Goal: Information Seeking & Learning: Check status

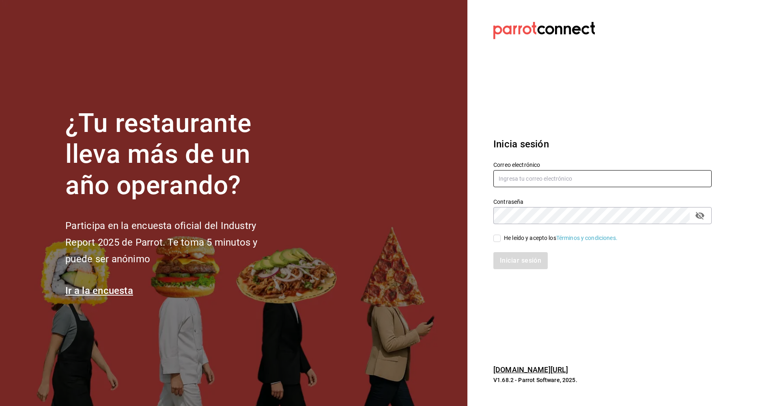
type input "[EMAIL_ADDRESS][DOMAIN_NAME]"
click at [495, 239] on input "He leído y acepto los Términos y condiciones." at bounding box center [496, 238] width 7 height 7
checkbox input "true"
click at [525, 262] on button "Iniciar sesión" at bounding box center [520, 260] width 55 height 17
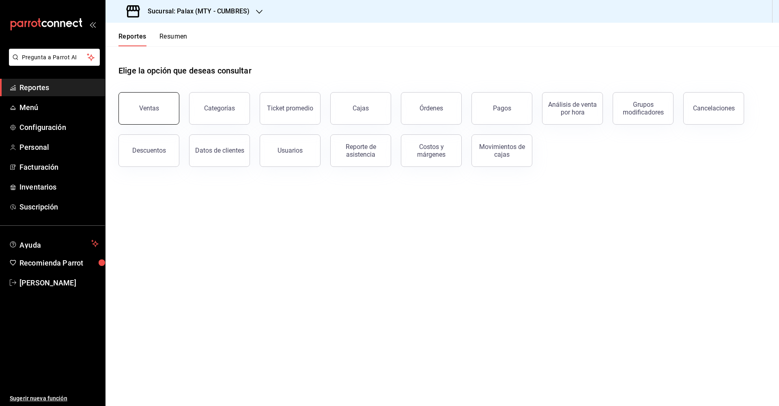
click at [154, 115] on button "Ventas" at bounding box center [148, 108] width 61 height 32
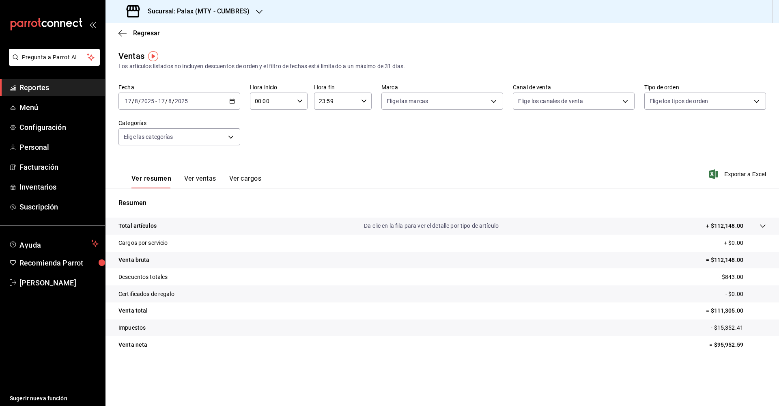
click at [301, 101] on icon "button" at bounding box center [300, 101] width 6 height 6
click at [262, 137] on span "07" at bounding box center [264, 136] width 16 height 6
type input "07:00"
click at [121, 32] on div at bounding box center [389, 203] width 779 height 406
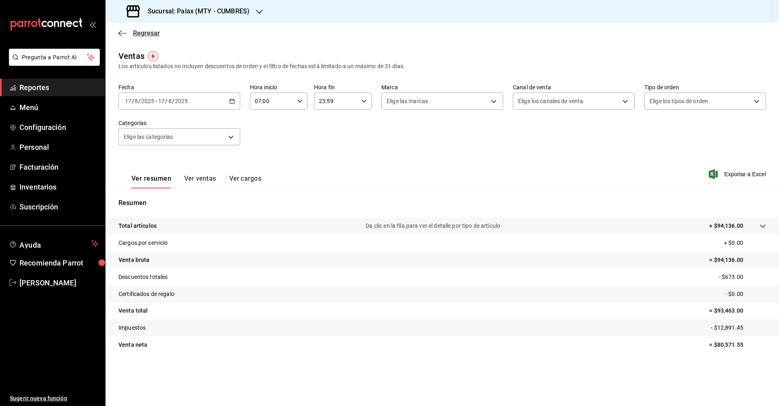
click at [122, 30] on icon "button" at bounding box center [122, 33] width 8 height 7
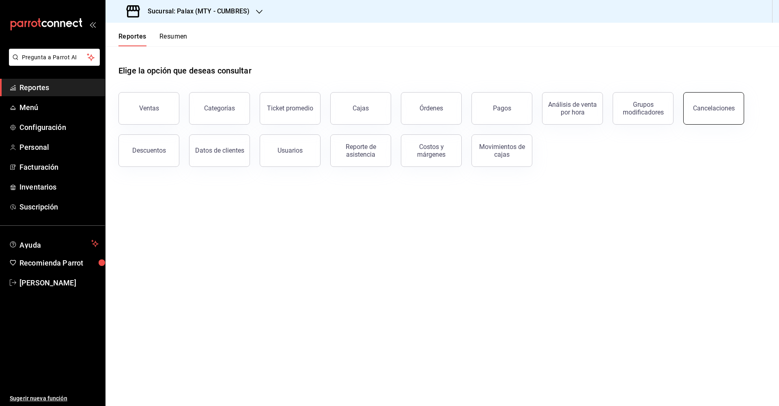
click at [707, 110] on div "Cancelaciones" at bounding box center [714, 108] width 42 height 8
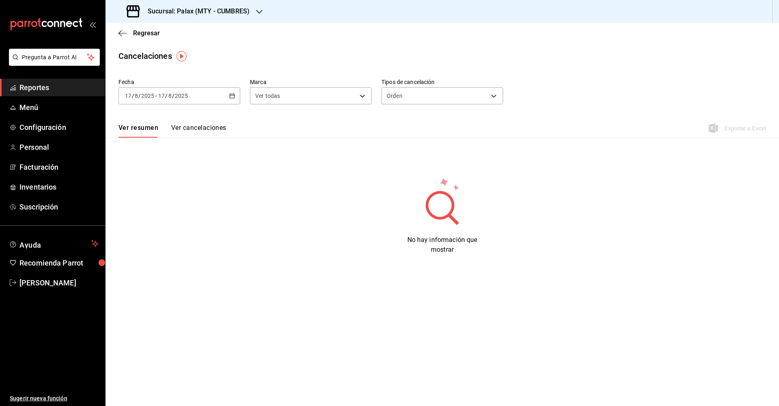
click at [232, 97] on icon "button" at bounding box center [232, 96] width 6 height 6
click at [133, 140] on span "Ayer" at bounding box center [156, 138] width 63 height 9
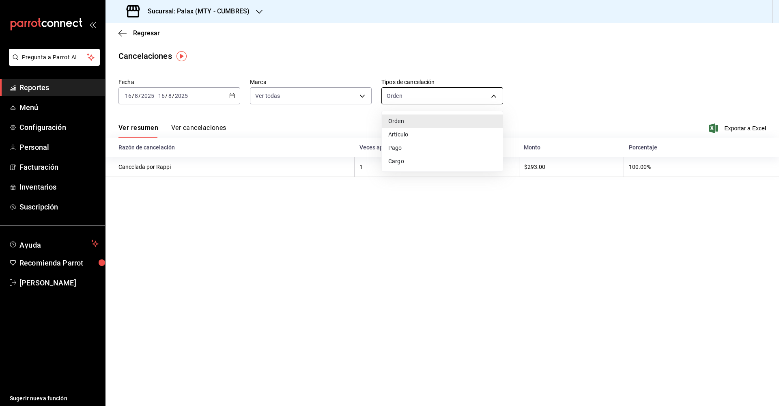
click at [493, 94] on body "Pregunta a Parrot AI Reportes Menú Configuración Personal Facturación Inventari…" at bounding box center [389, 203] width 779 height 406
click at [413, 131] on li "Artículo" at bounding box center [442, 134] width 121 height 13
type input "ORDER_ITEM"
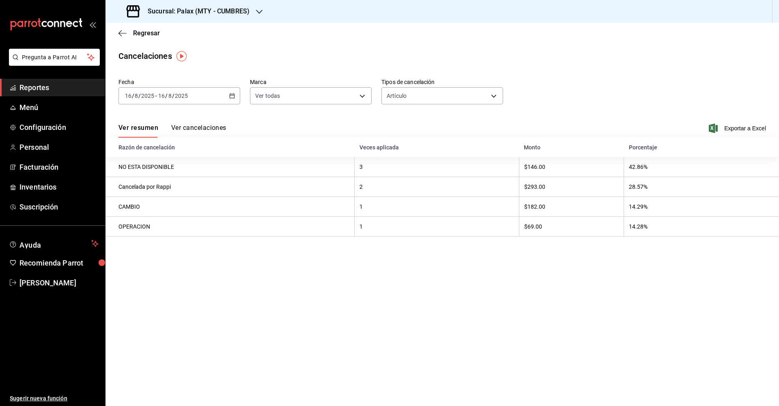
click at [231, 97] on icon "button" at bounding box center [232, 96] width 6 height 6
click at [161, 173] on span "Mes actual" at bounding box center [156, 175] width 63 height 9
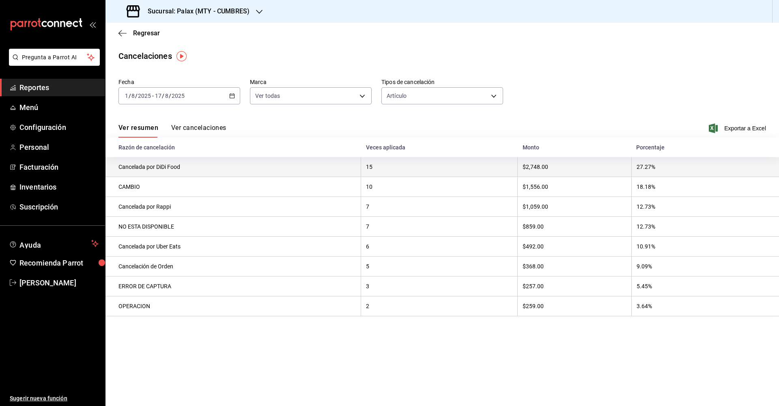
click at [385, 166] on th "15" at bounding box center [439, 167] width 157 height 20
click at [374, 170] on th "15" at bounding box center [439, 167] width 157 height 20
drag, startPoint x: 374, startPoint y: 170, endPoint x: 342, endPoint y: 168, distance: 32.1
click at [342, 168] on th "Cancelada por DiDi Food" at bounding box center [233, 167] width 256 height 20
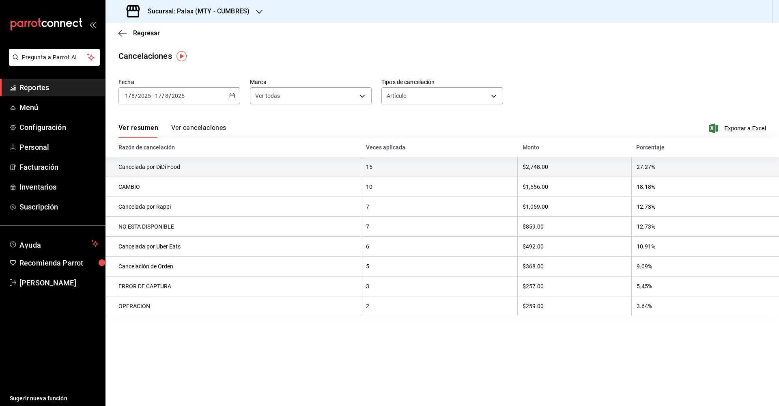
click at [342, 168] on th "Cancelada por DiDi Food" at bounding box center [233, 167] width 256 height 20
click at [344, 166] on th "Cancelada por DiDi Food" at bounding box center [233, 167] width 256 height 20
click at [383, 168] on th "15" at bounding box center [439, 167] width 157 height 20
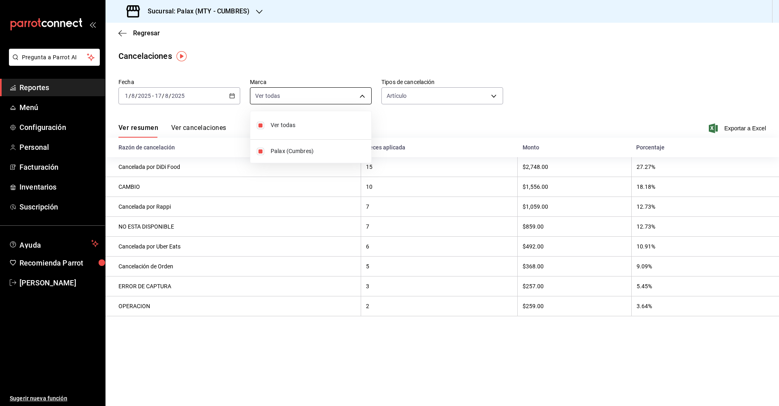
click at [362, 95] on body "Pregunta a Parrot AI Reportes Menú Configuración Personal Facturación Inventari…" at bounding box center [389, 203] width 779 height 406
click at [432, 172] on div at bounding box center [389, 203] width 779 height 406
click at [258, 10] on icon "button" at bounding box center [259, 12] width 6 height 6
click at [259, 12] on icon "button" at bounding box center [259, 12] width 6 height 6
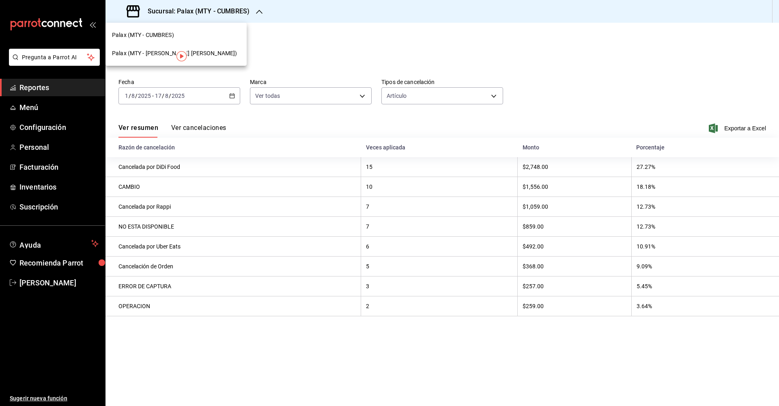
click at [169, 52] on span "Palax (MTY - GARZA SADA)" at bounding box center [174, 53] width 125 height 9
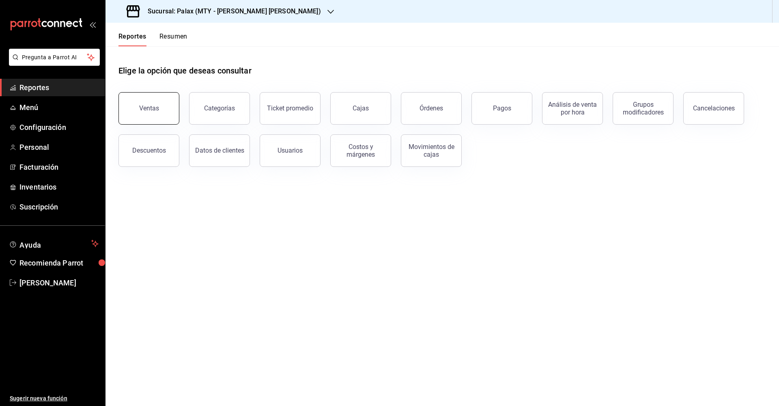
click at [141, 112] on button "Ventas" at bounding box center [148, 108] width 61 height 32
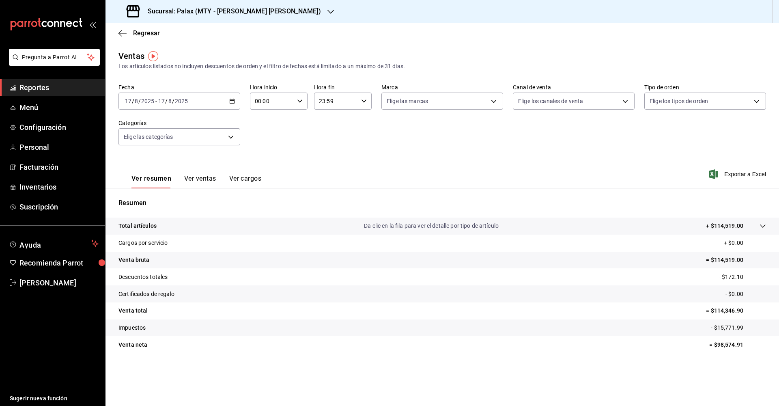
click at [298, 98] on div "00:00 Hora inicio" at bounding box center [279, 101] width 58 height 17
click at [265, 135] on span "07" at bounding box center [264, 136] width 16 height 6
type input "07:00"
click at [356, 131] on div at bounding box center [389, 203] width 779 height 406
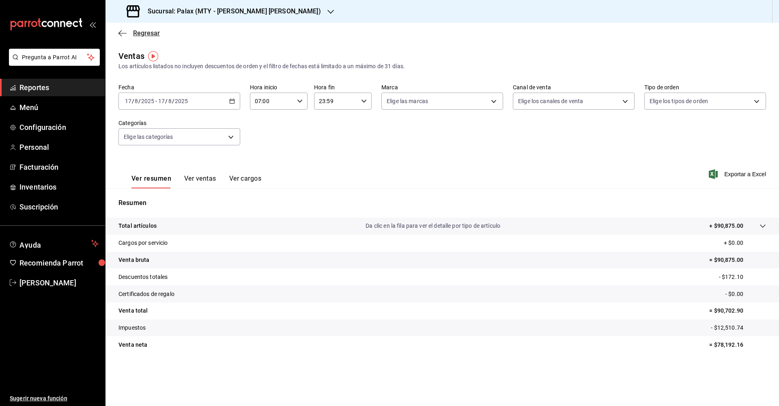
click at [121, 30] on icon "button" at bounding box center [119, 33] width 3 height 6
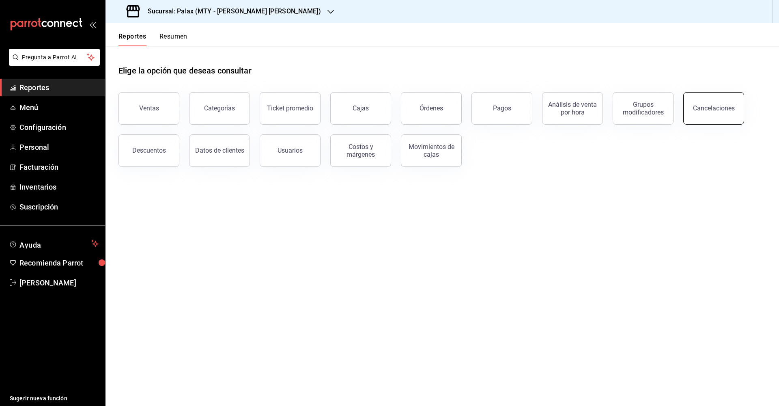
click at [722, 105] on div "Cancelaciones" at bounding box center [714, 108] width 42 height 8
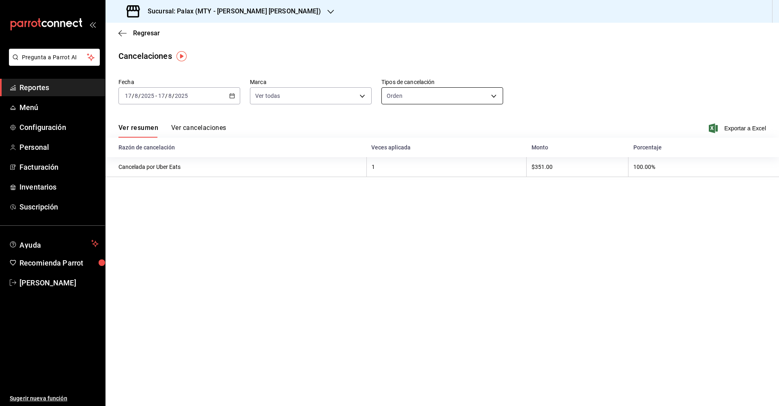
click at [495, 97] on body "Pregunta a Parrot AI Reportes Menú Configuración Personal Facturación Inventari…" at bounding box center [389, 203] width 779 height 406
click at [416, 133] on li "Artículo" at bounding box center [442, 134] width 121 height 13
type input "ORDER_ITEM"
click at [231, 95] on icon "button" at bounding box center [232, 96] width 6 height 6
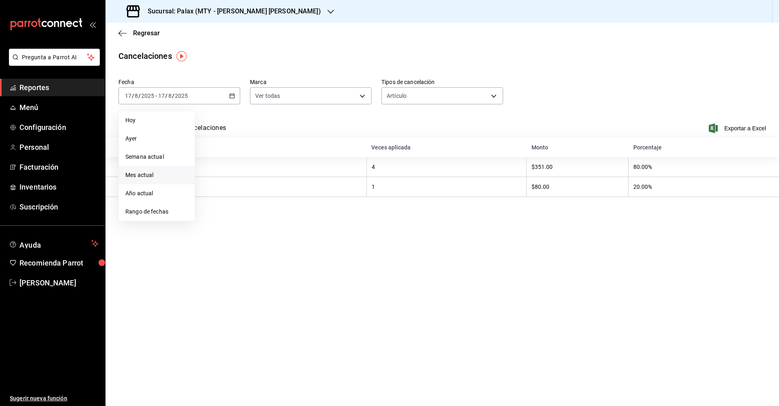
click at [157, 174] on span "Mes actual" at bounding box center [156, 175] width 63 height 9
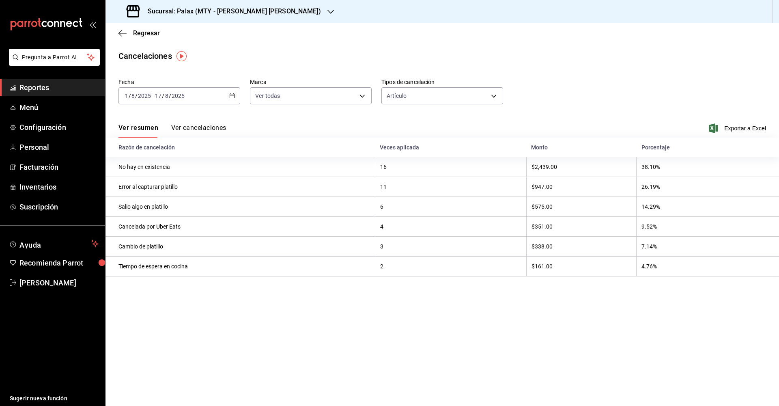
click at [230, 97] on \(Stroke\) "button" at bounding box center [232, 96] width 5 height 4
click at [363, 96] on body "Pregunta a Parrot AI Reportes Menú Configuración Personal Facturación Inventari…" at bounding box center [389, 203] width 779 height 406
click at [363, 96] on div at bounding box center [389, 203] width 779 height 406
click at [213, 127] on button "Ver cancelaciones" at bounding box center [198, 131] width 55 height 14
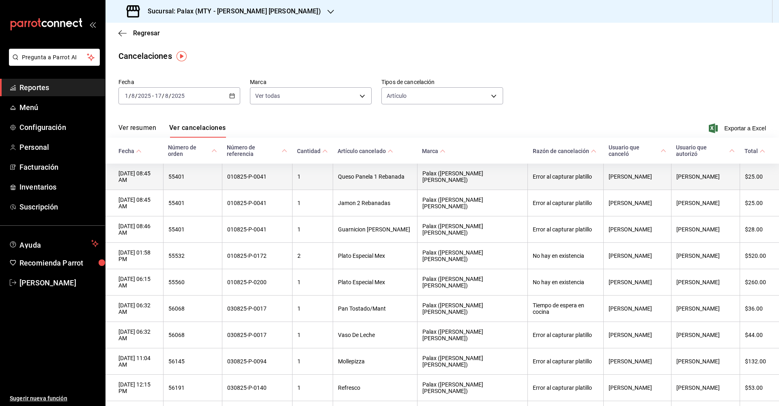
click at [333, 169] on th "1" at bounding box center [312, 177] width 41 height 26
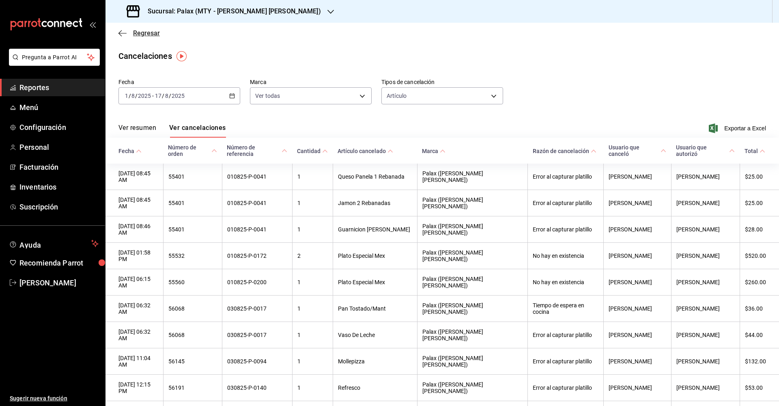
click at [125, 31] on icon "button" at bounding box center [122, 33] width 8 height 7
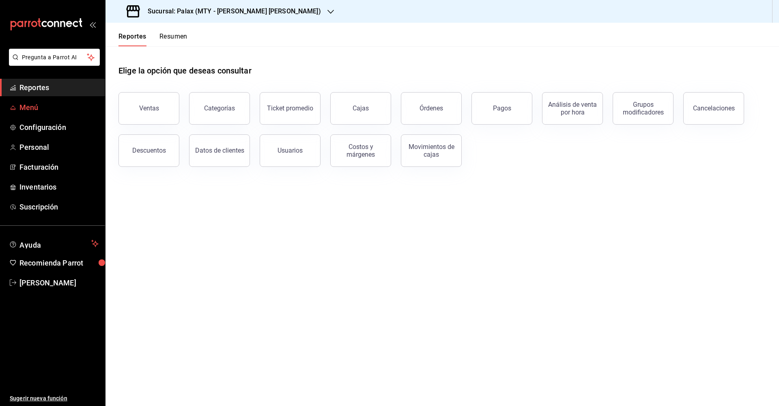
click at [19, 106] on span "Menú" at bounding box center [58, 107] width 79 height 11
